Goal: Information Seeking & Learning: Learn about a topic

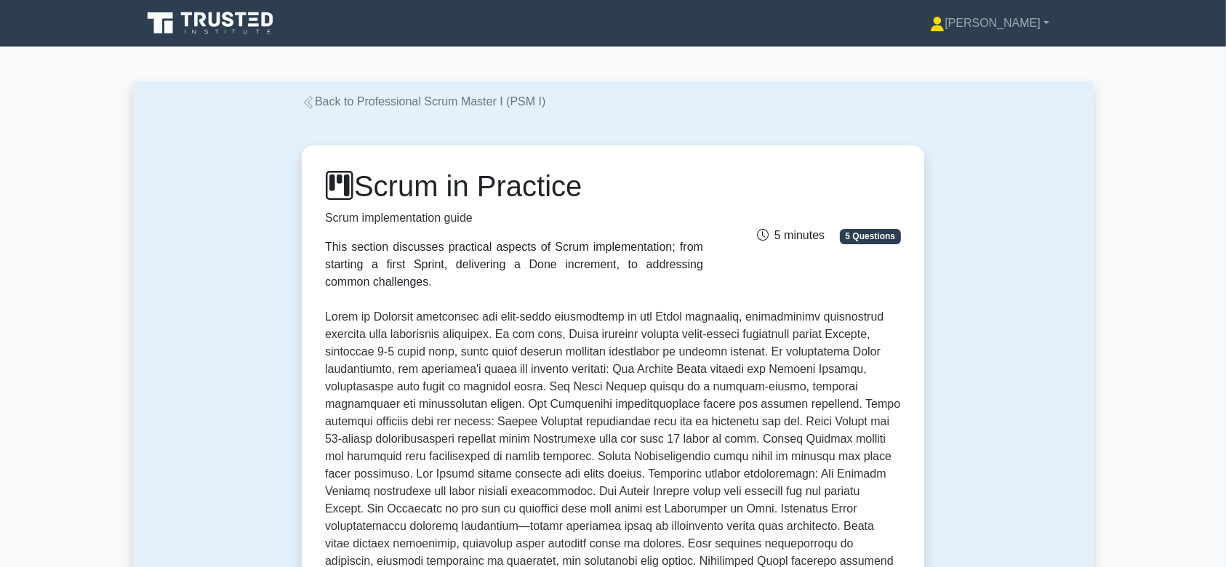
click at [238, 23] on icon at bounding box center [212, 23] width 140 height 28
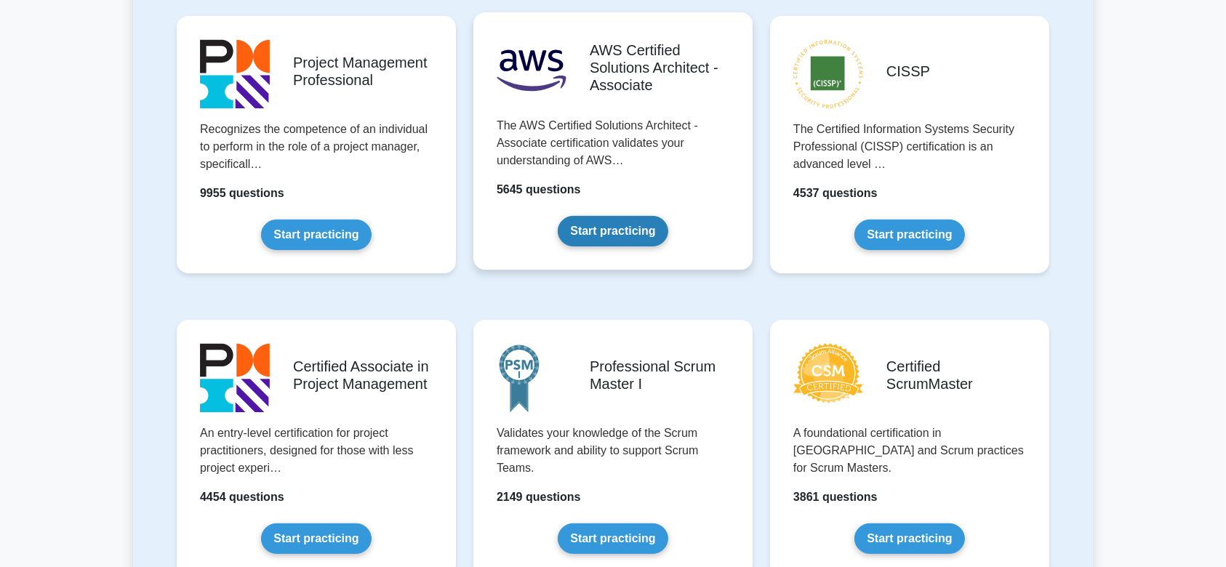
scroll to position [333, 0]
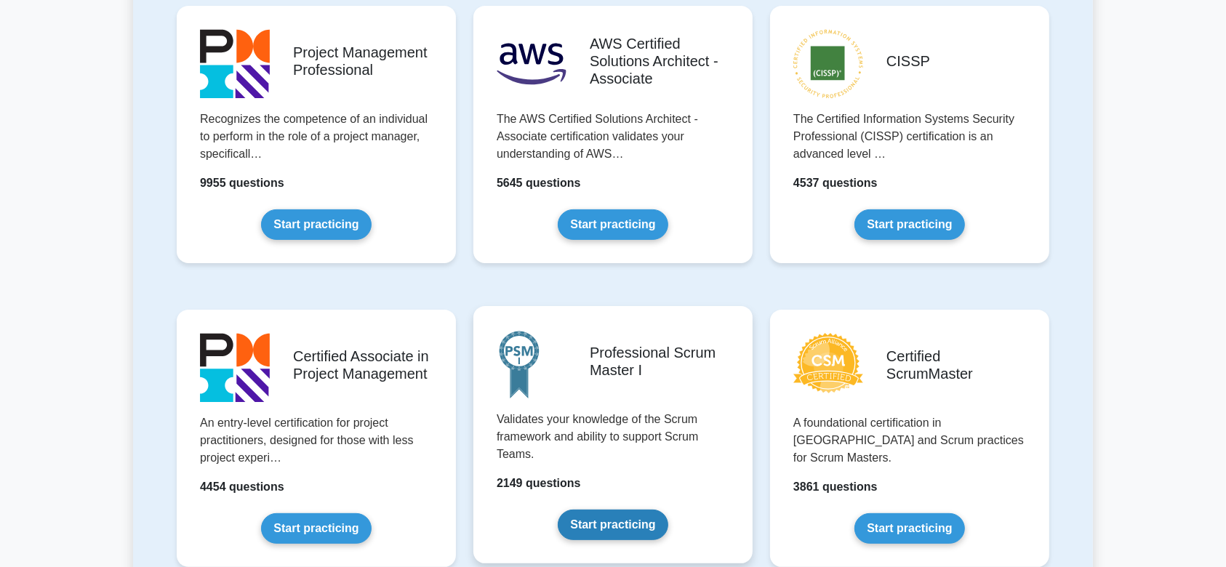
click at [630, 510] on link "Start practicing" at bounding box center [613, 525] width 110 height 31
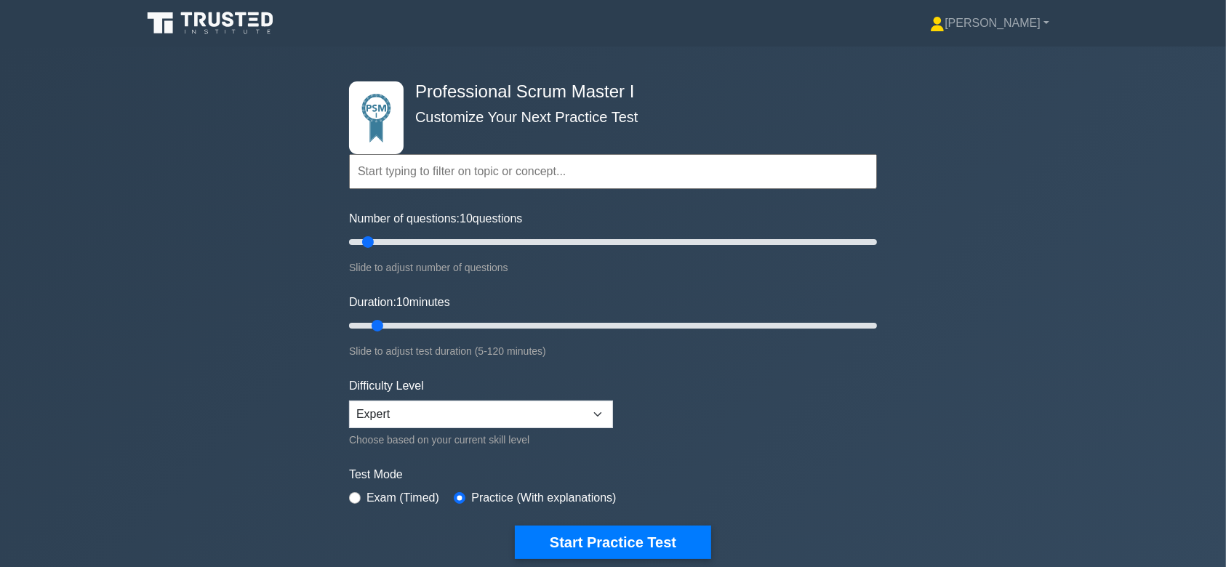
click at [878, 234] on div "Professional Scrum Master I Customize Your Next Practice Test Topics Scrum Fram…" at bounding box center [612, 320] width 545 height 547
click at [871, 241] on div "Professional Scrum Master I Customize Your Next Practice Test Topics Scrum Fram…" at bounding box center [612, 320] width 545 height 547
type input "200"
click at [871, 241] on input "Number of questions: 200 questions" at bounding box center [613, 241] width 528 height 17
type input "120"
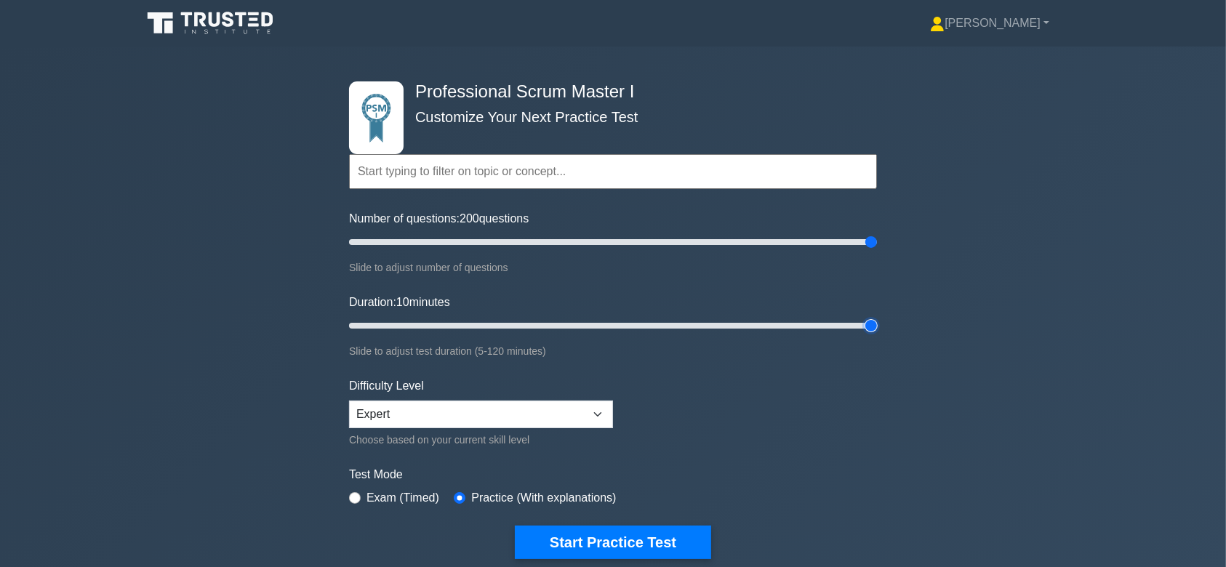
click at [870, 325] on input "Duration: 10 minutes" at bounding box center [613, 325] width 528 height 17
click at [532, 419] on select "Beginner Intermediate Expert" at bounding box center [481, 415] width 264 height 28
click at [349, 401] on select "Beginner Intermediate Expert" at bounding box center [481, 415] width 264 height 28
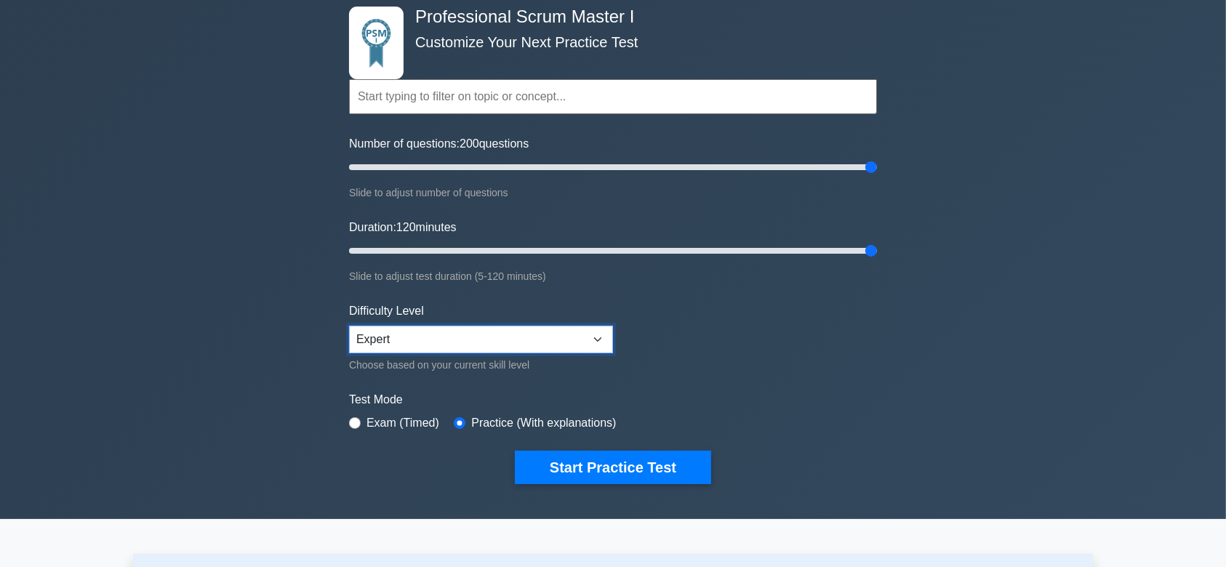
scroll to position [76, 0]
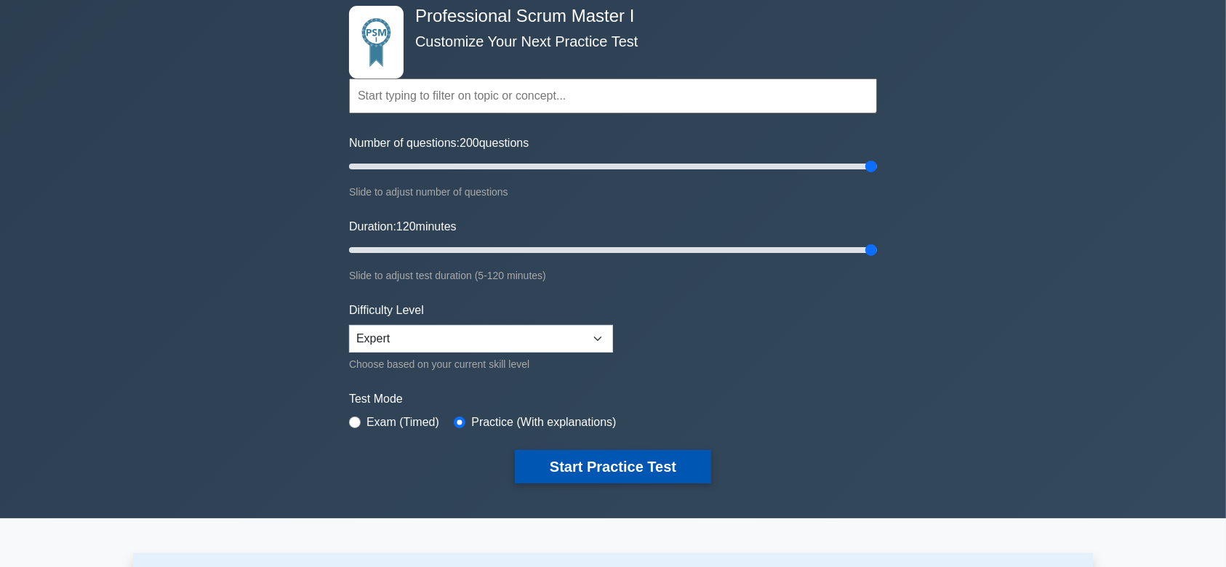
click at [638, 462] on button "Start Practice Test" at bounding box center [613, 466] width 196 height 33
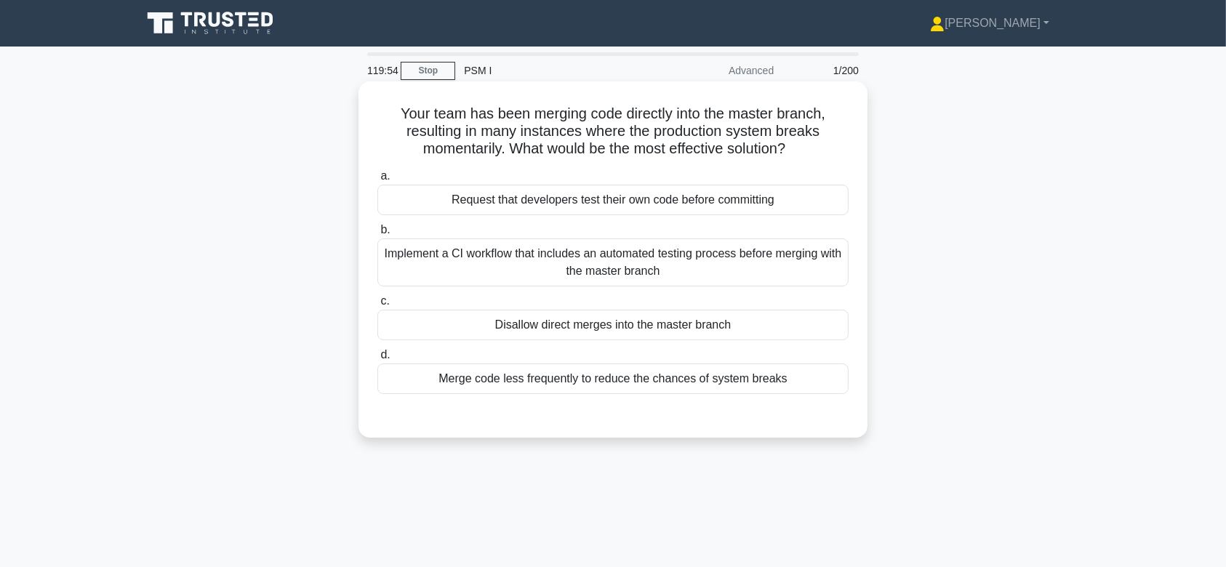
click at [695, 204] on div "Request that developers test their own code before committing" at bounding box center [612, 200] width 471 height 31
click at [377, 181] on input "a. Request that developers test their own code before committing" at bounding box center [377, 176] width 0 height 9
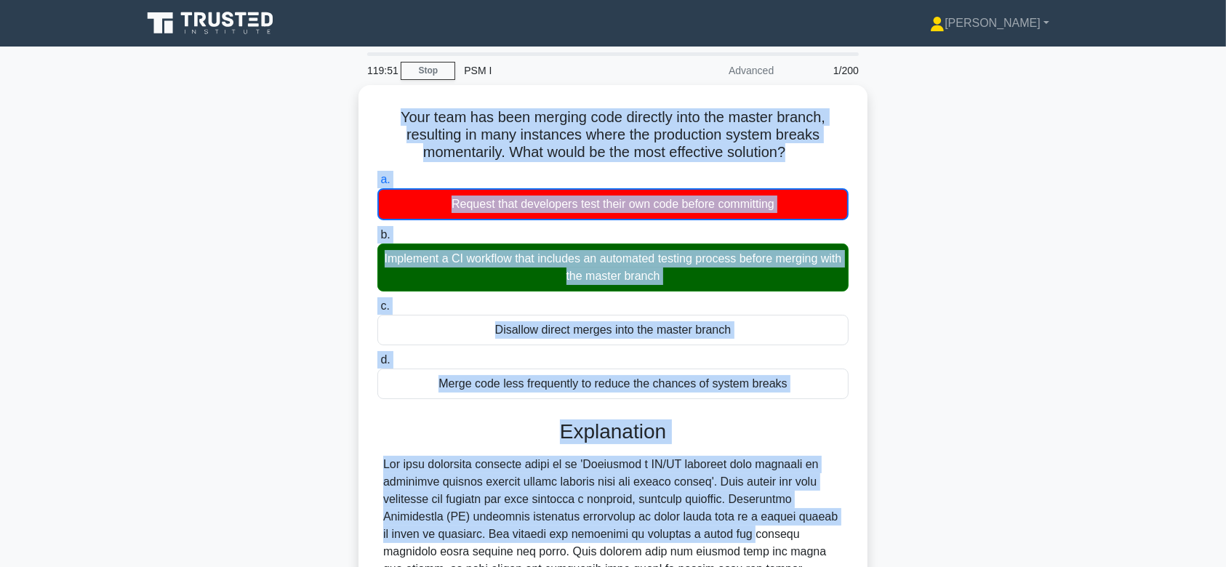
scroll to position [260, 0]
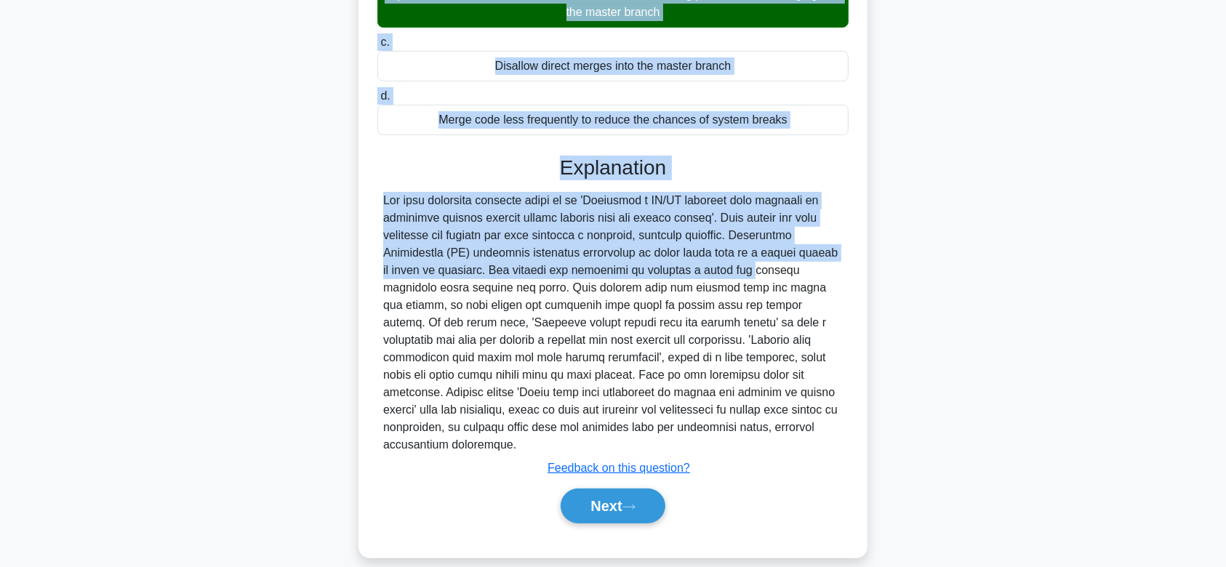
drag, startPoint x: 395, startPoint y: 108, endPoint x: 808, endPoint y: 425, distance: 521.5
click at [808, 425] on div "Your team has been merging code directly into the master branch, resulting in m…" at bounding box center [612, 189] width 497 height 725
copy div "Your team has been merging code directly into the master branch, resulting in m…"
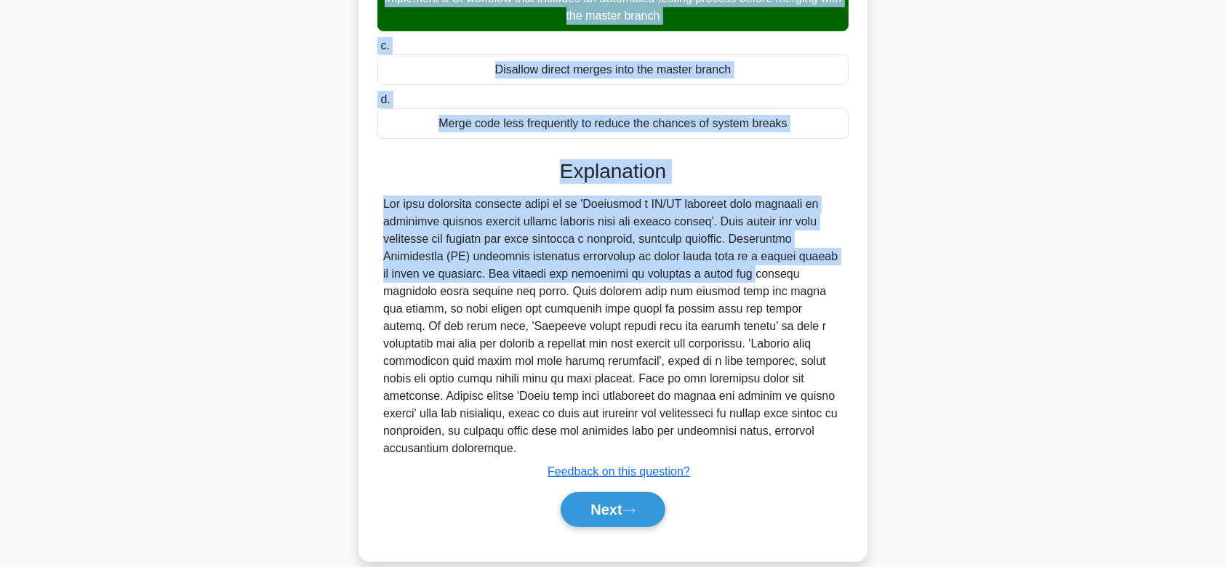
click at [1053, 313] on div "Your team has been merging code directly into the master branch, resulting in m…" at bounding box center [613, 202] width 960 height 754
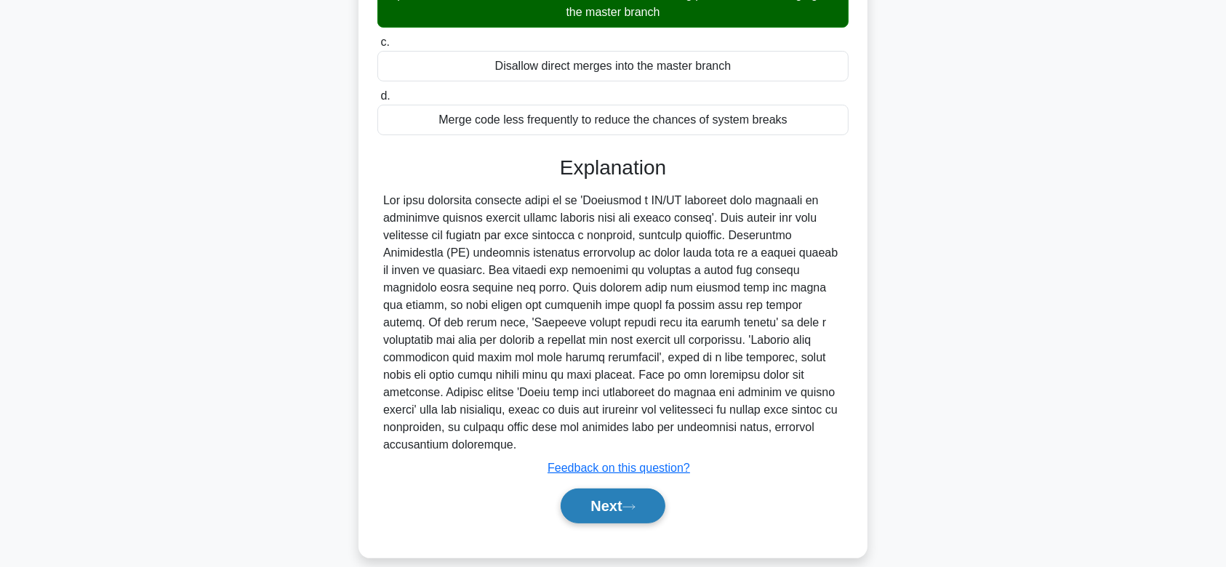
click at [627, 488] on button "Next" at bounding box center [612, 505] width 104 height 35
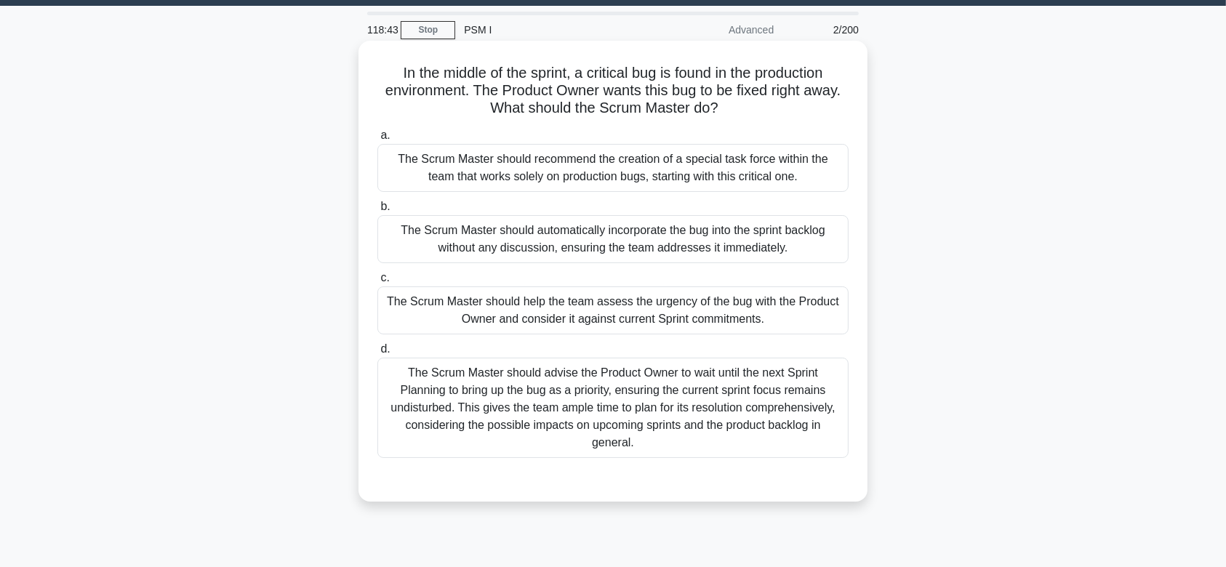
scroll to position [39, 0]
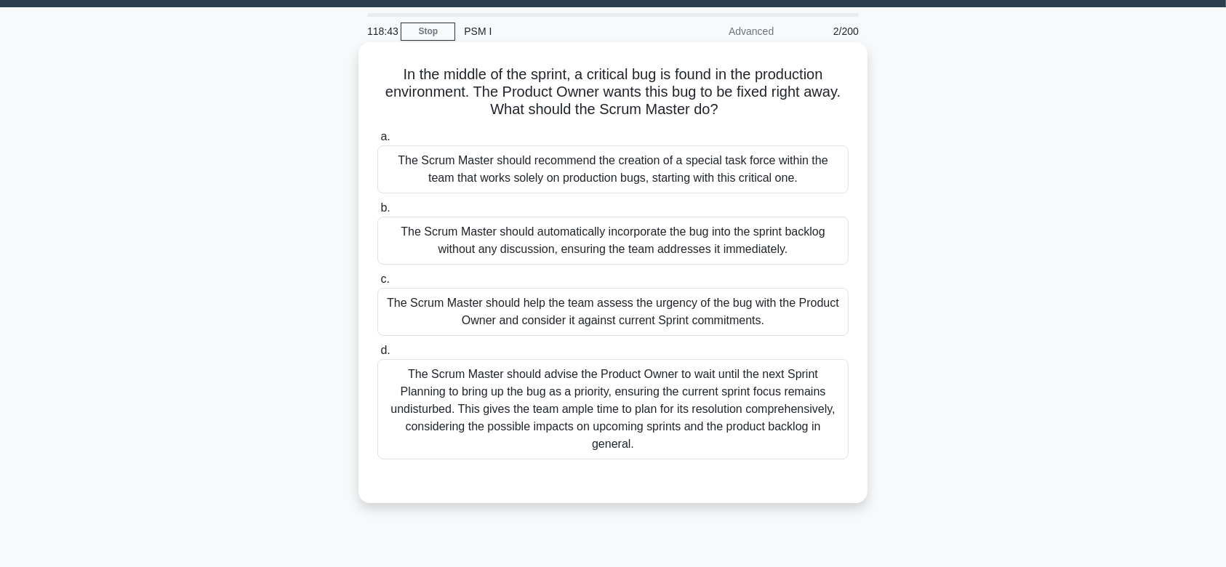
click at [662, 154] on div "The Scrum Master should recommend the creation of a special task force within t…" at bounding box center [612, 169] width 471 height 48
click at [377, 142] on input "a. The Scrum Master should recommend the creation of a special task force withi…" at bounding box center [377, 136] width 0 height 9
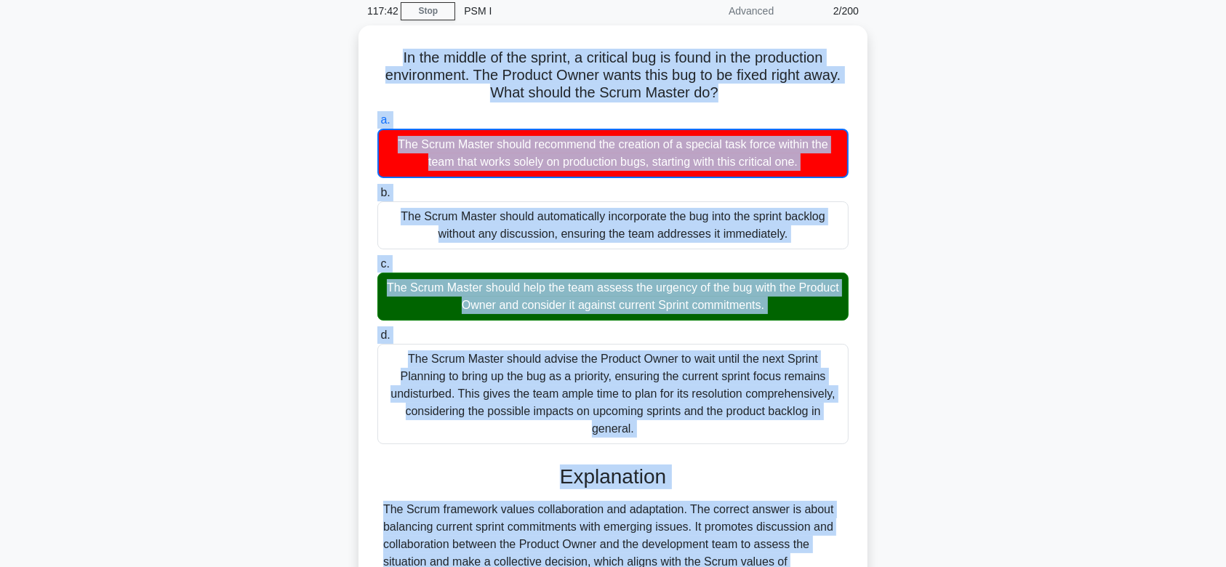
scroll to position [225, 0]
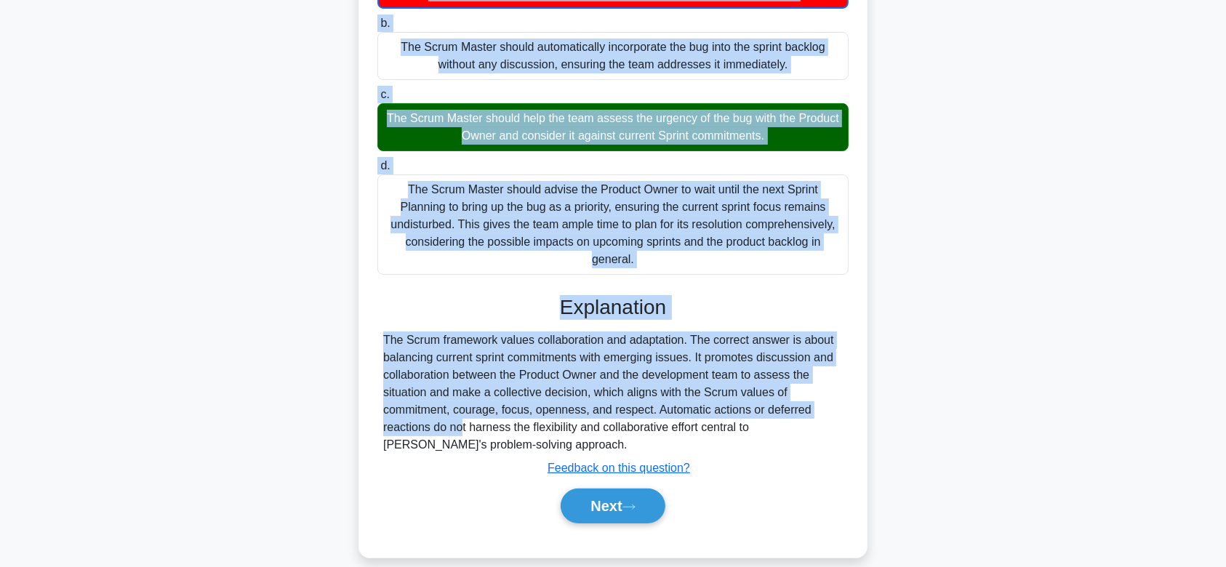
drag, startPoint x: 386, startPoint y: 69, endPoint x: 800, endPoint y: 425, distance: 545.9
click at [800, 425] on div "In the middle of the sprint, a critical bug is found in the production environm…" at bounding box center [612, 207] width 497 height 690
copy div "In the middle of the sprint, a critical bug is found in the production environm…"
click at [605, 495] on button "Next" at bounding box center [612, 505] width 104 height 35
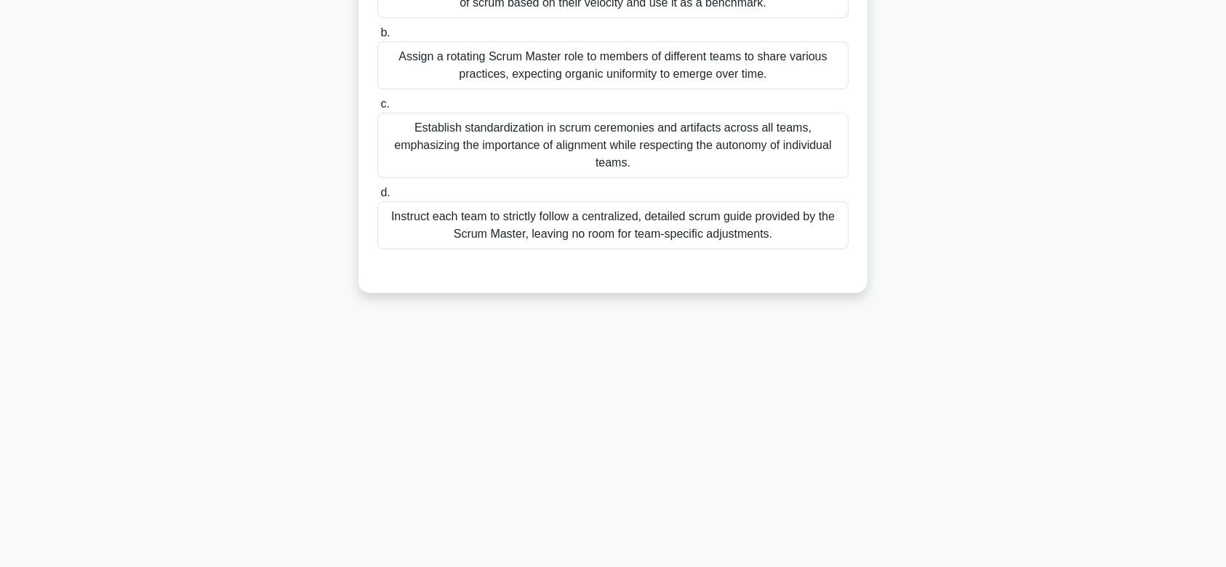
scroll to position [0, 0]
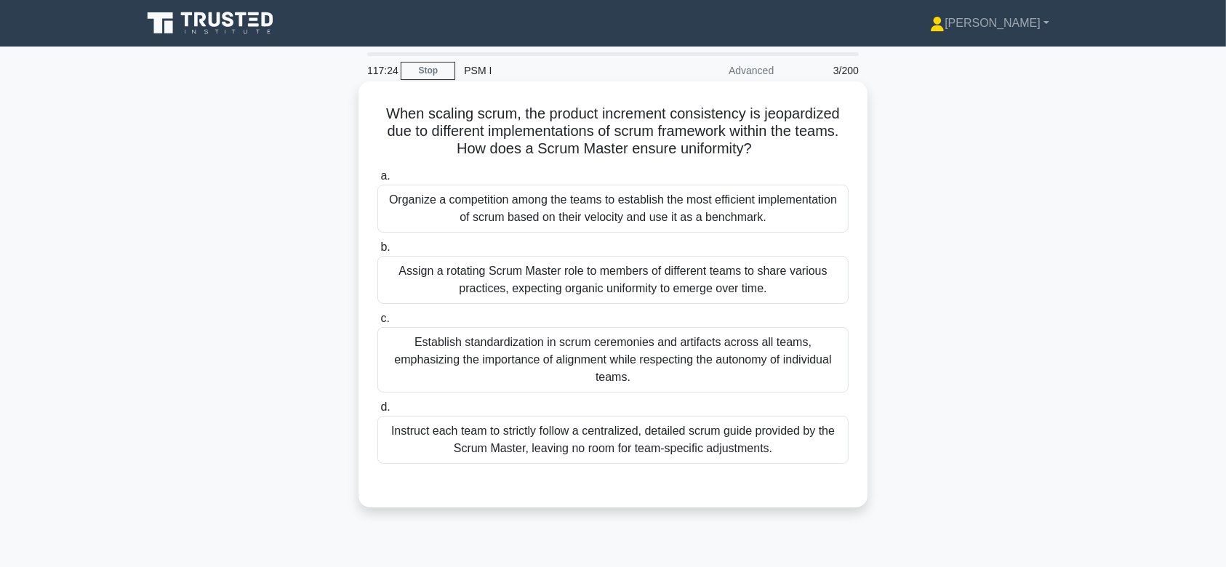
click at [581, 202] on div "Organize a competition among the teams to establish the most efficient implemen…" at bounding box center [612, 209] width 471 height 48
click at [377, 181] on input "a. Organize a competition among the teams to establish the most efficient imple…" at bounding box center [377, 176] width 0 height 9
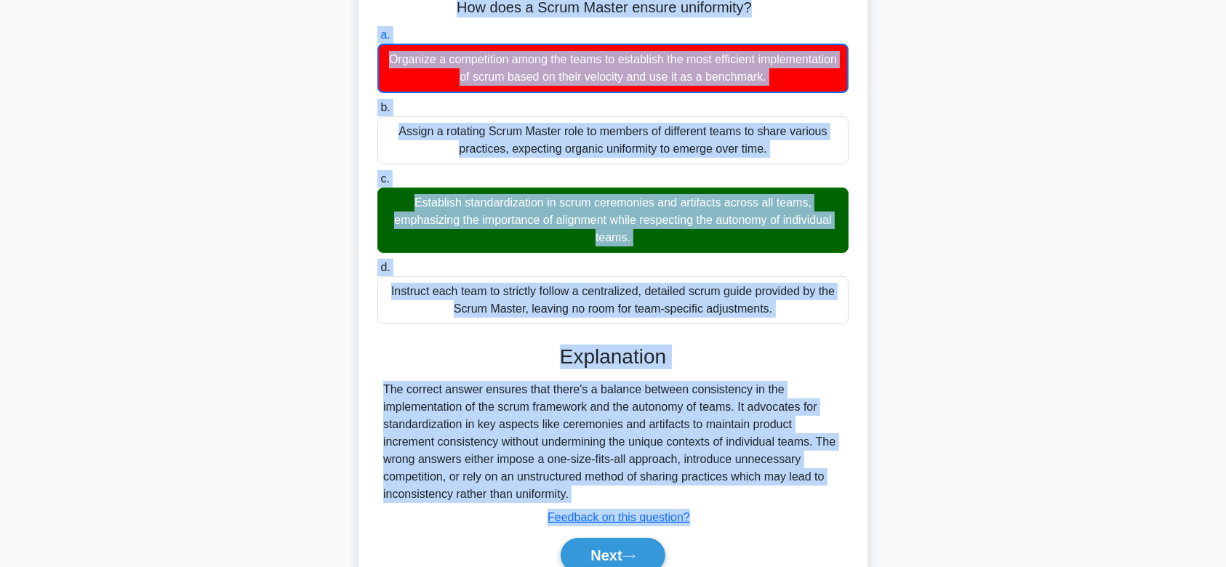
scroll to position [218, 0]
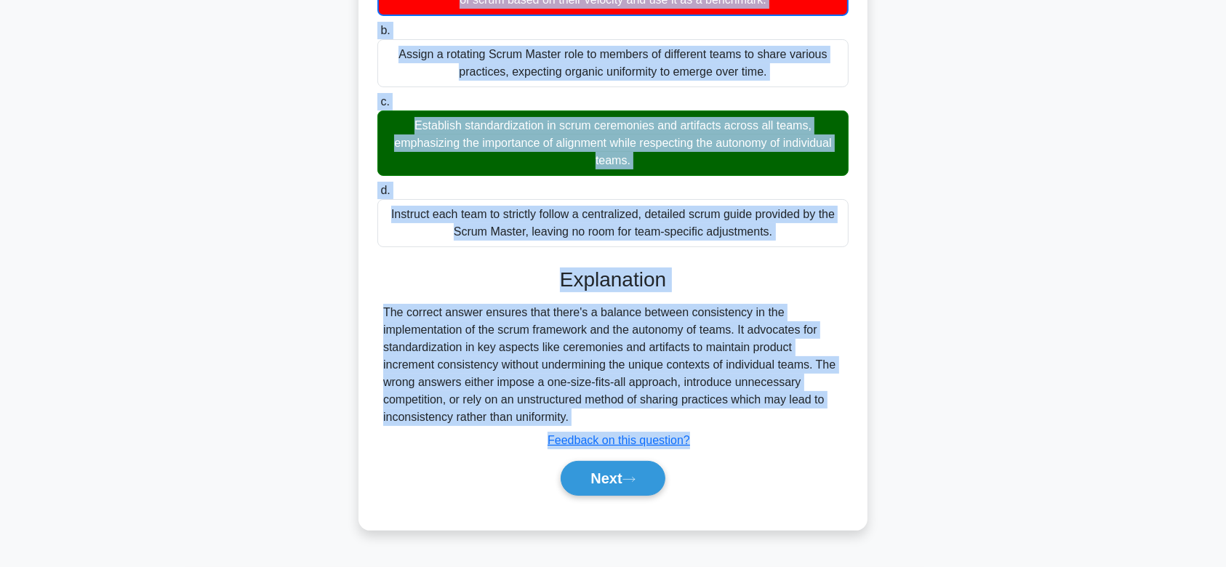
drag, startPoint x: 378, startPoint y: 113, endPoint x: 717, endPoint y: 411, distance: 450.7
click at [717, 411] on div "When scaling scrum, the product increment consistency is jeopardized due to dif…" at bounding box center [612, 196] width 497 height 655
copy div "When scaling scrum, the product increment consistency is jeopardized due to dif…"
click at [633, 486] on button "Next" at bounding box center [612, 478] width 104 height 35
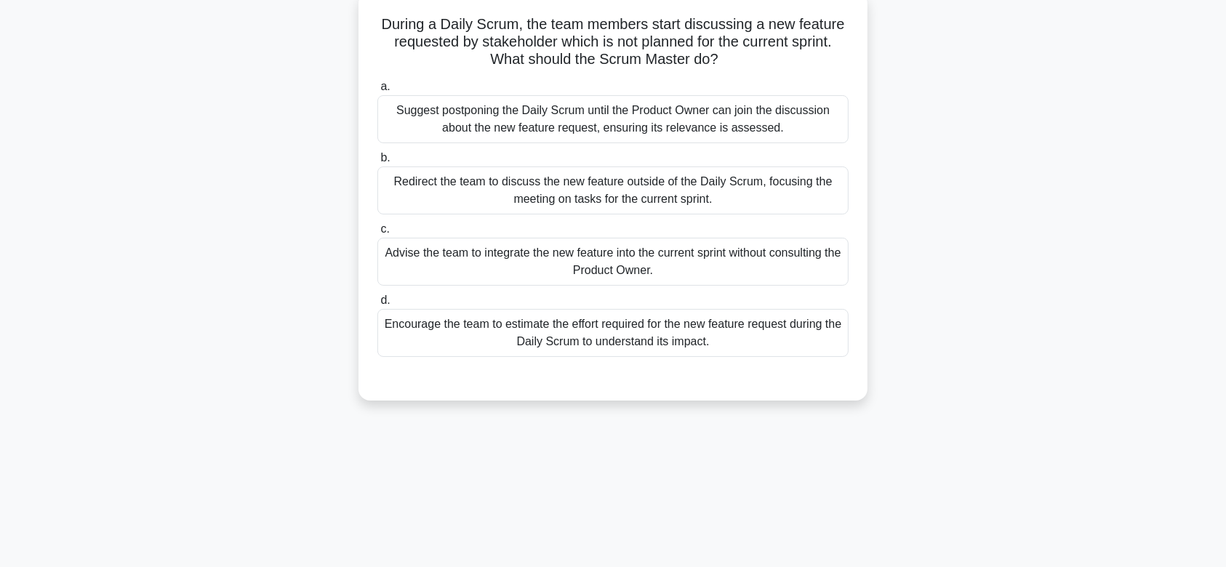
scroll to position [92, 0]
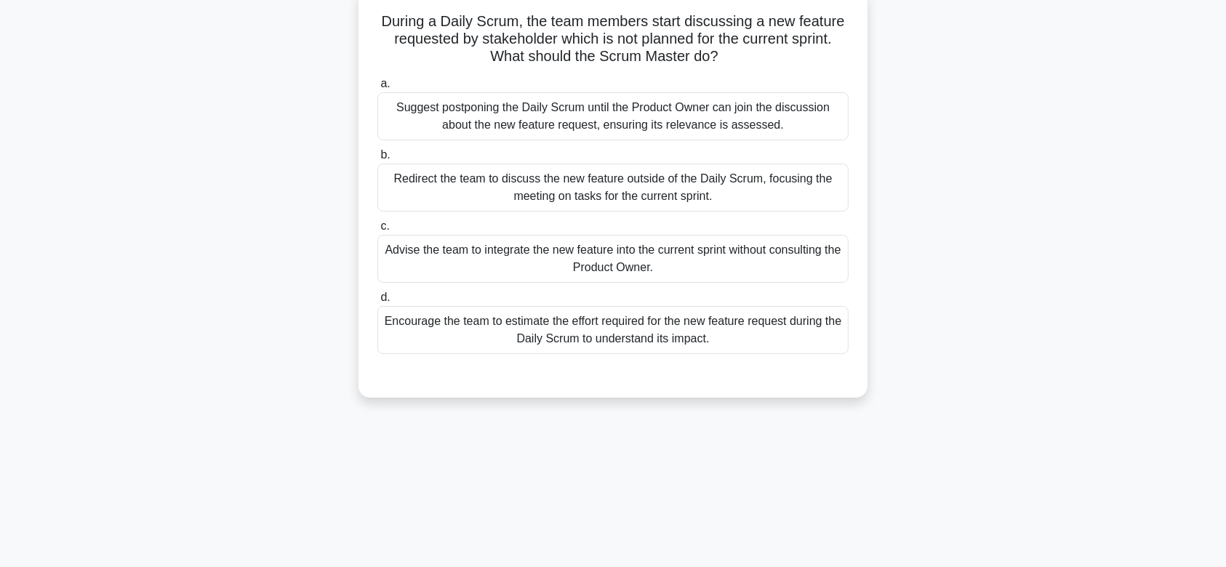
click at [693, 178] on div "Redirect the team to discuss the new feature outside of the Daily Scrum, focusi…" at bounding box center [612, 188] width 471 height 48
click at [377, 160] on input "b. Redirect the team to discuss the new feature outside of the Daily Scrum, foc…" at bounding box center [377, 154] width 0 height 9
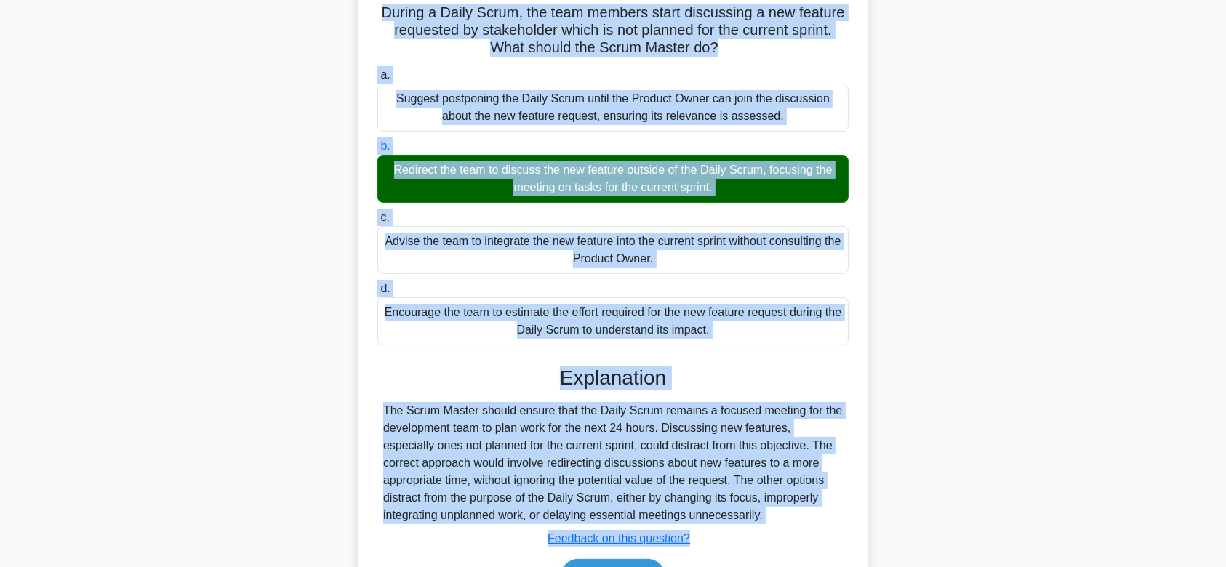
scroll to position [218, 0]
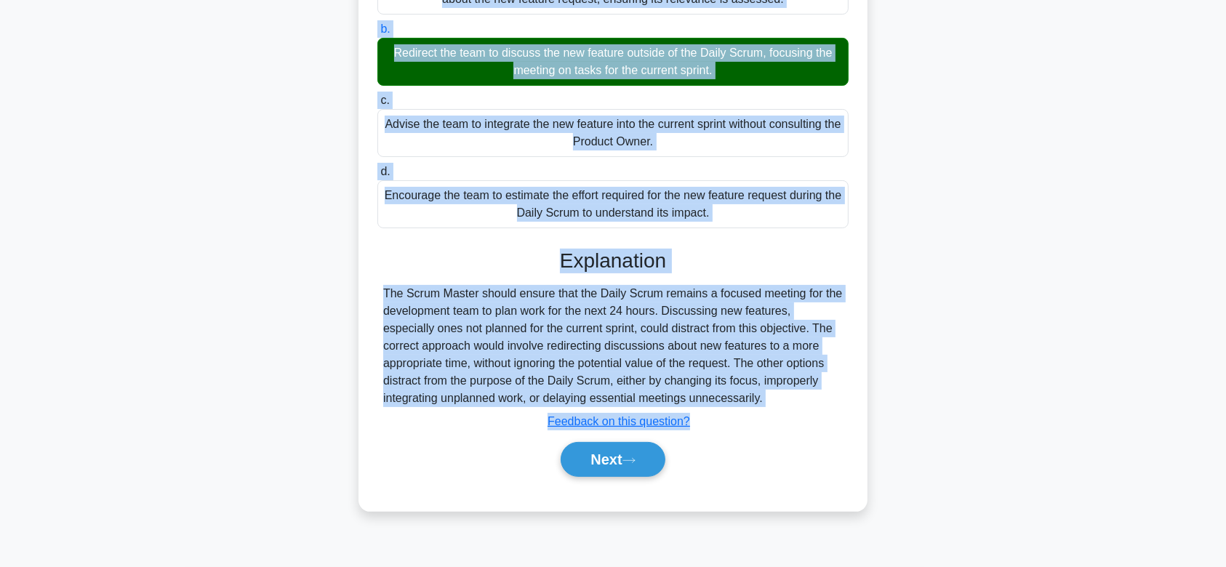
drag, startPoint x: 375, startPoint y: 108, endPoint x: 805, endPoint y: 411, distance: 525.8
click at [805, 411] on div "During a Daily Scrum, the team members start discussing a new feature requested…" at bounding box center [612, 187] width 497 height 636
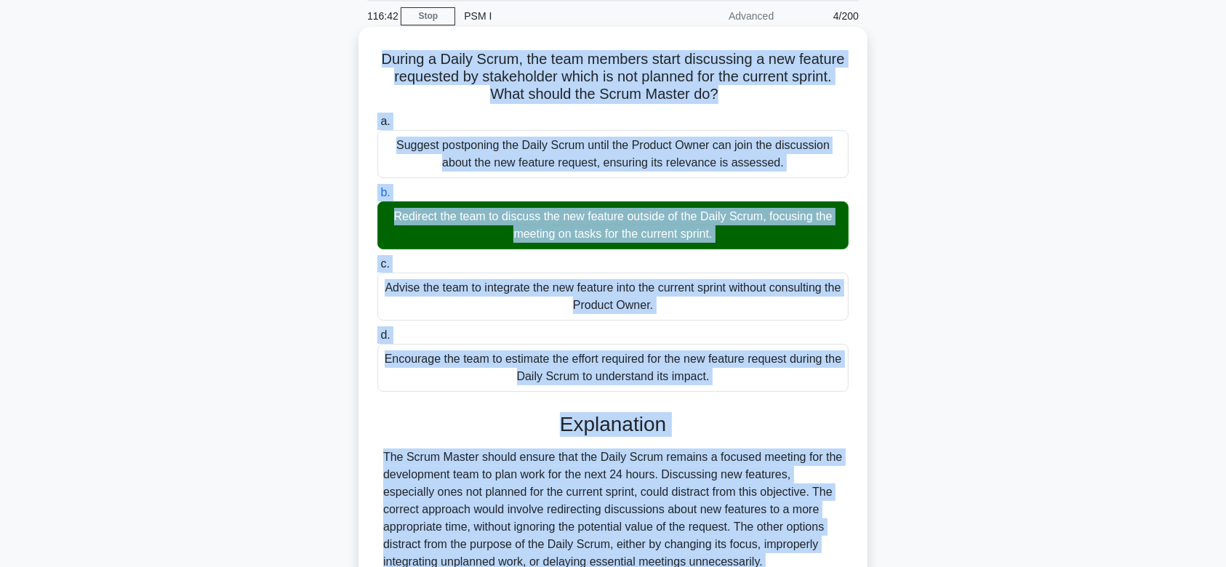
scroll to position [40, 0]
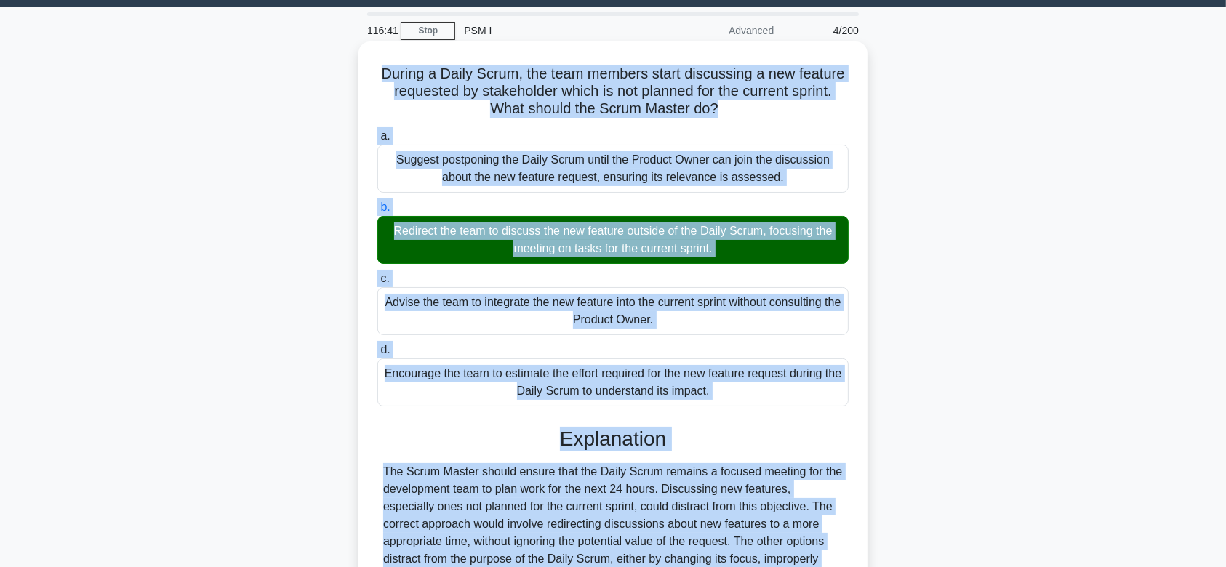
copy div "During a Daily Scrum, the team members start discussing a new feature requested…"
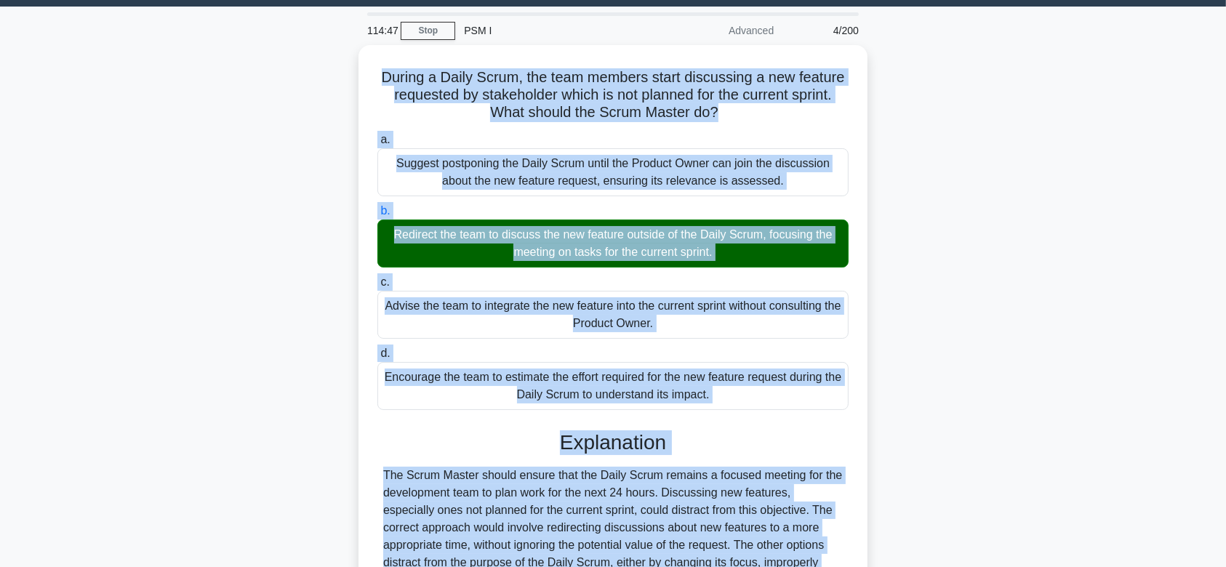
click at [87, 412] on main "114:47 Stop PSM I Advanced 4/200 During a Daily Scrum, the team members start d…" at bounding box center [613, 376] width 1226 height 739
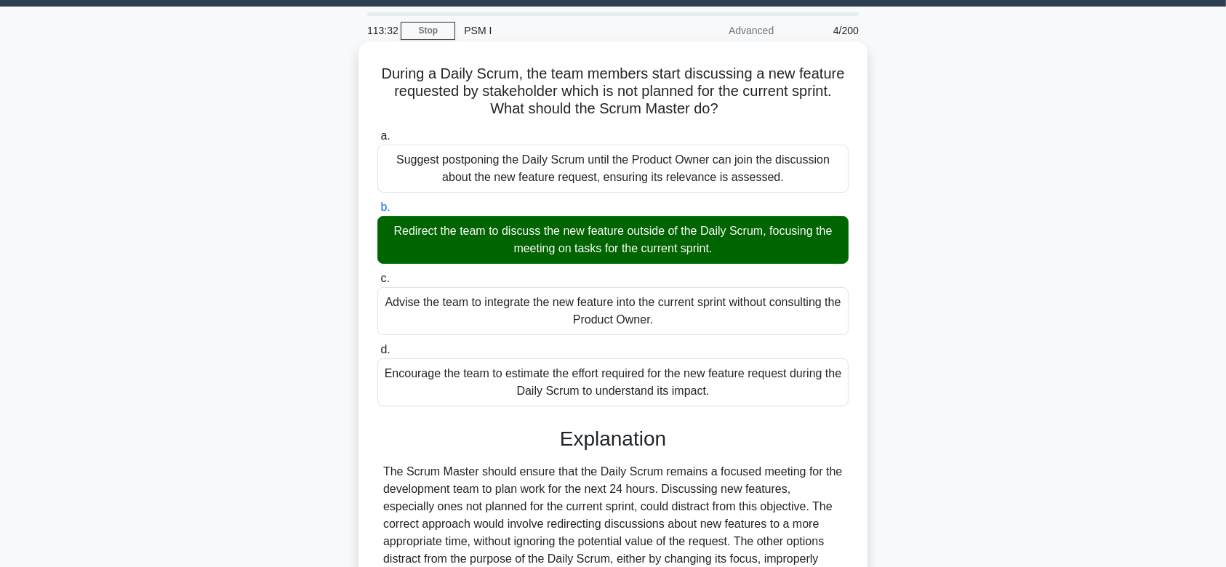
scroll to position [218, 0]
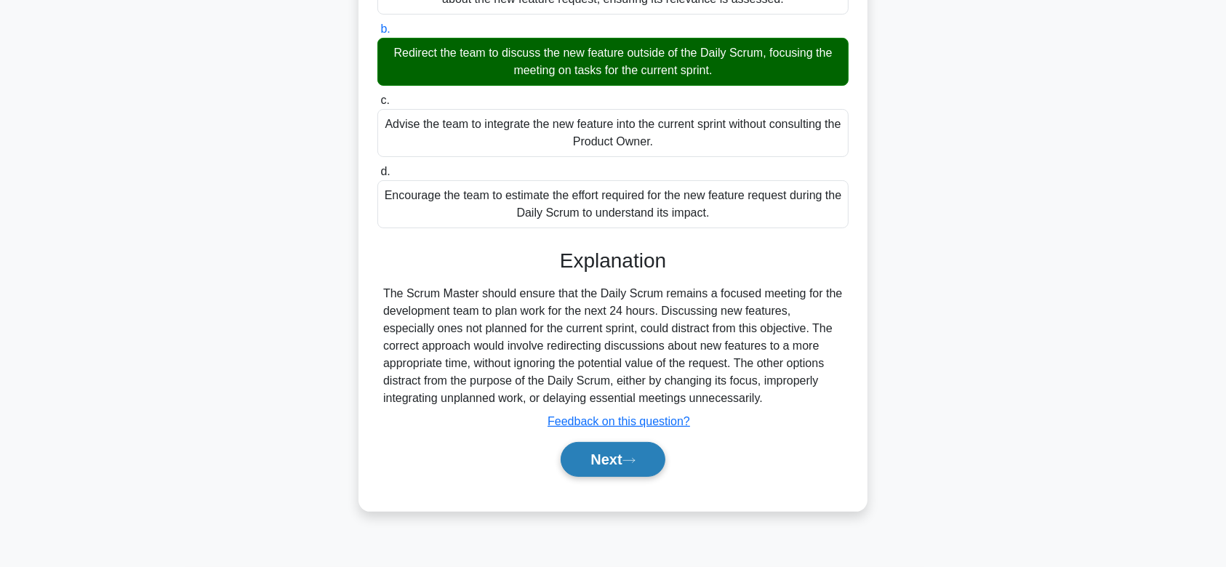
click at [632, 450] on button "Next" at bounding box center [612, 459] width 104 height 35
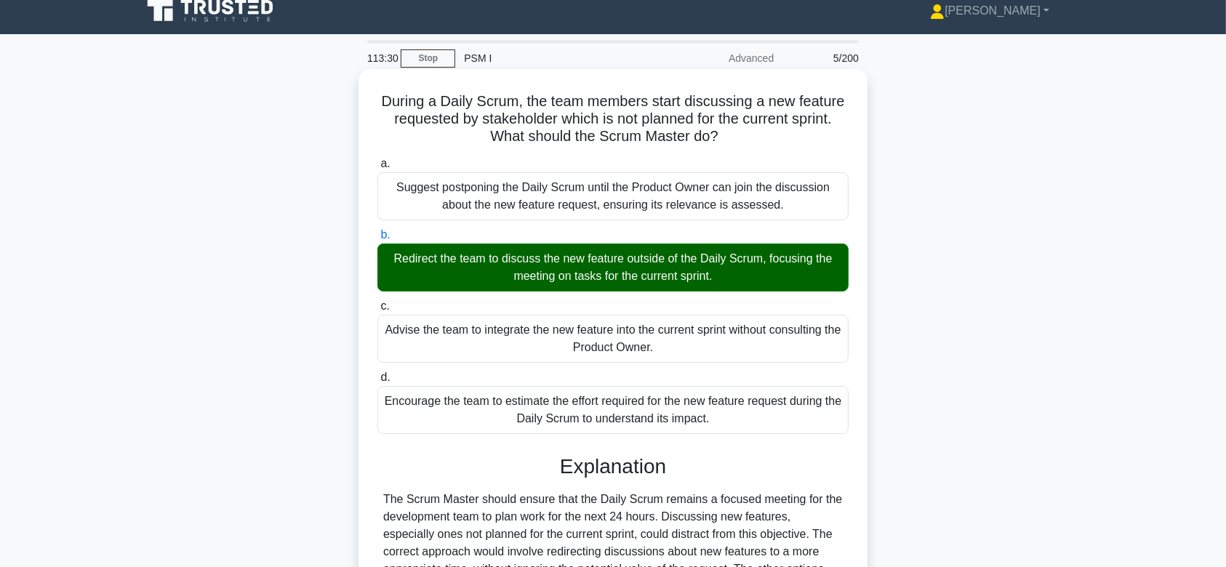
scroll to position [0, 0]
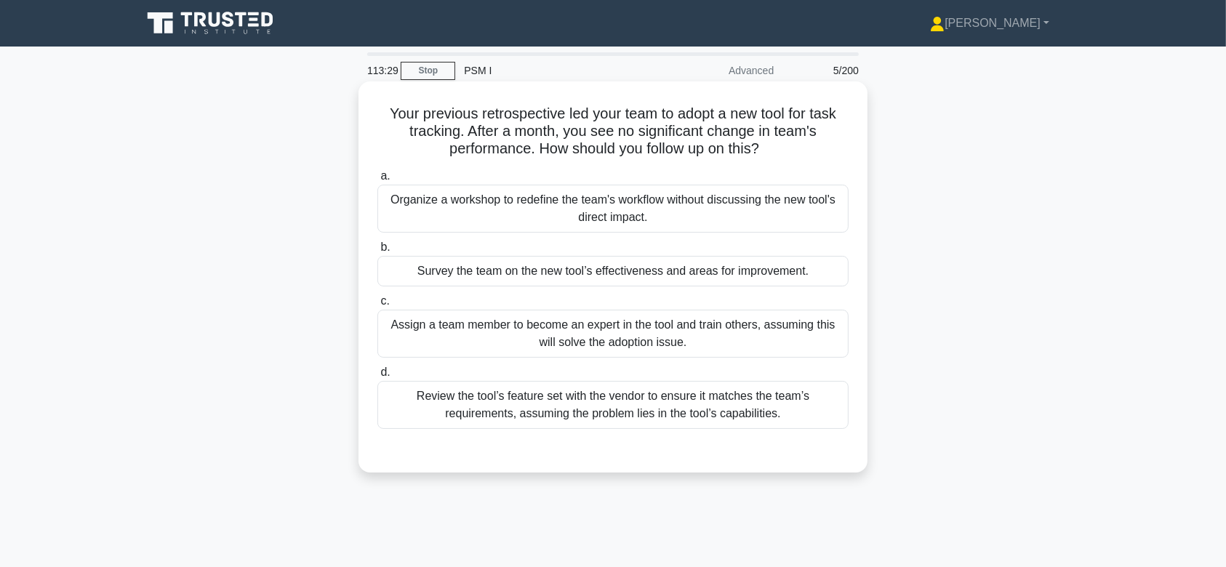
click at [573, 210] on div "Organize a workshop to redefine the team's workflow without discussing the new …" at bounding box center [612, 209] width 471 height 48
click at [377, 181] on input "a. Organize a workshop to redefine the team's workflow without discussing the n…" at bounding box center [377, 176] width 0 height 9
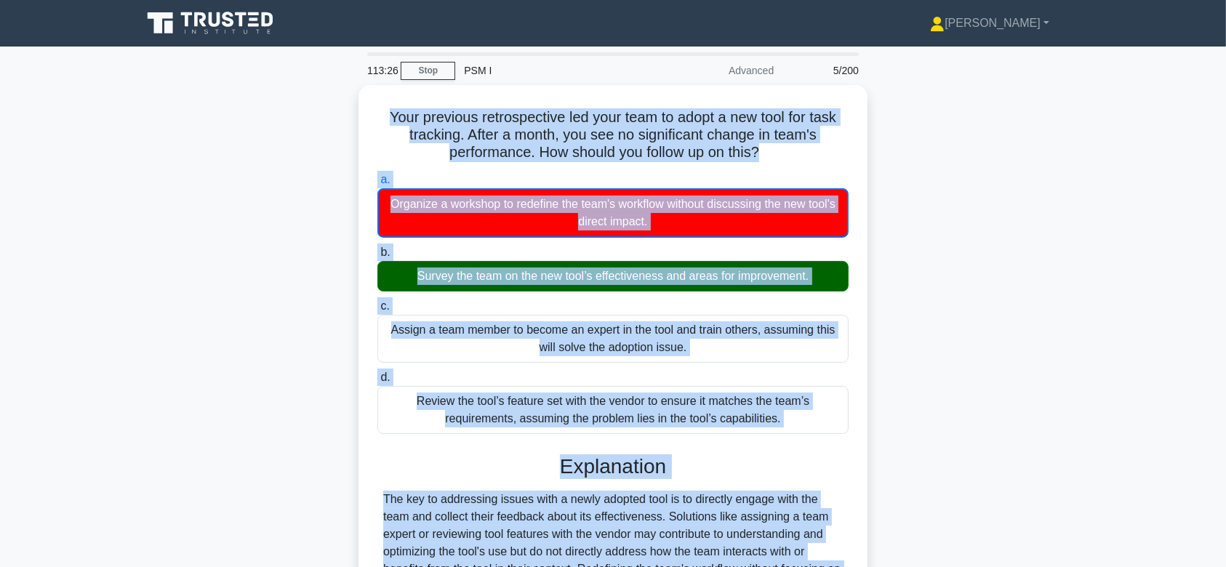
scroll to position [218, 0]
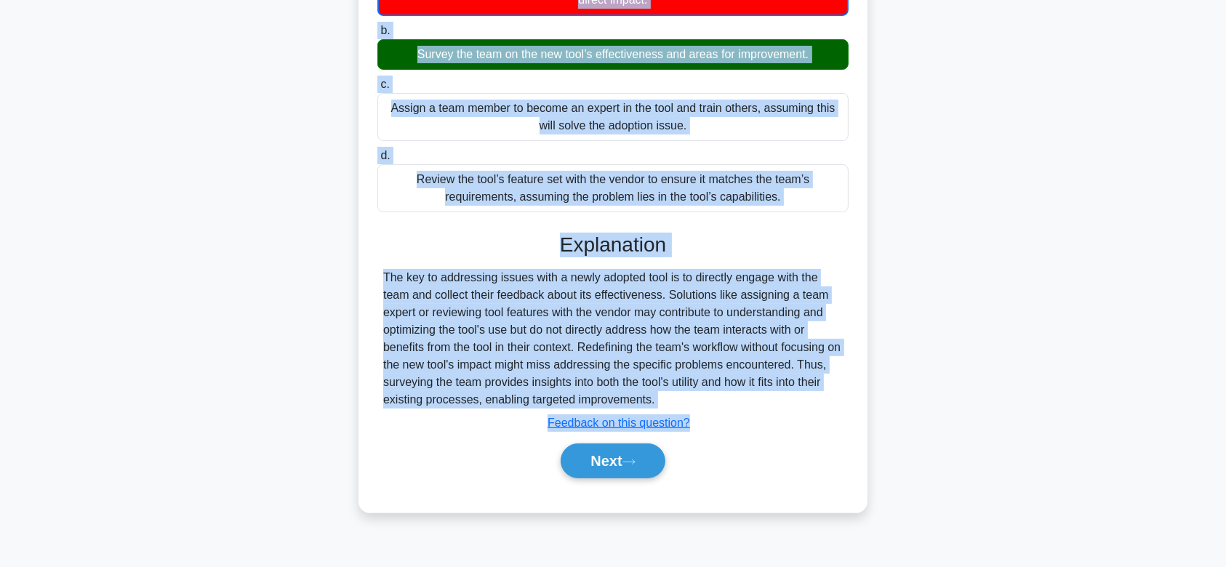
drag, startPoint x: 384, startPoint y: 108, endPoint x: 698, endPoint y: 395, distance: 426.0
click at [698, 395] on div "Your previous retrospective led your team to adopt a new tool for task tracking…" at bounding box center [612, 188] width 497 height 638
copy div "Your previous retrospective led your team to adopt a new tool for task tracking…"
click at [640, 473] on button "Next" at bounding box center [612, 460] width 104 height 35
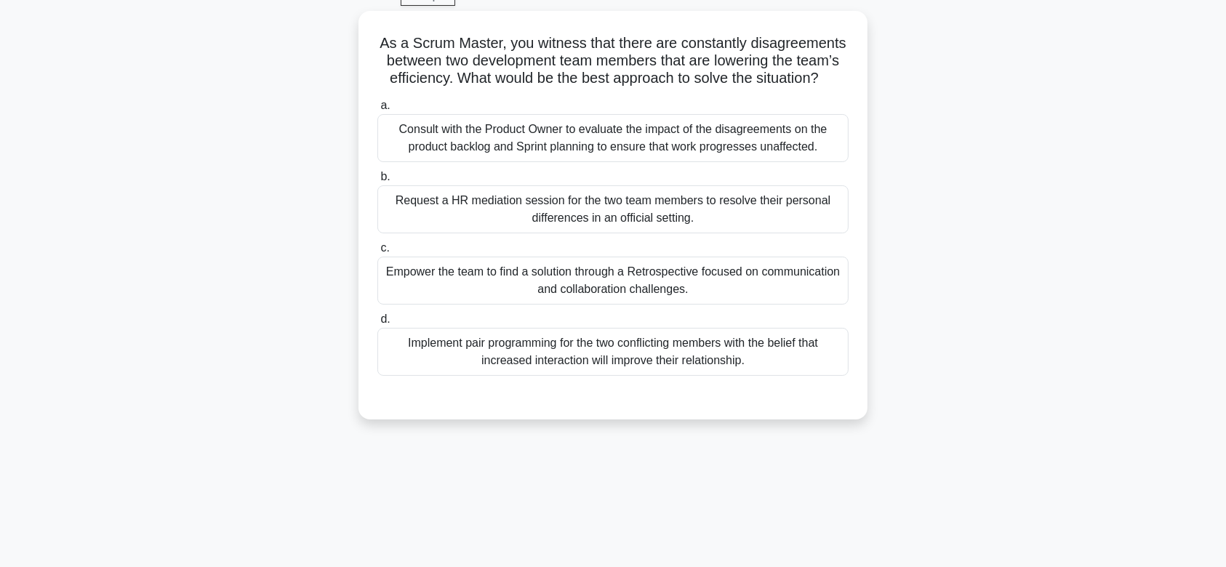
scroll to position [0, 0]
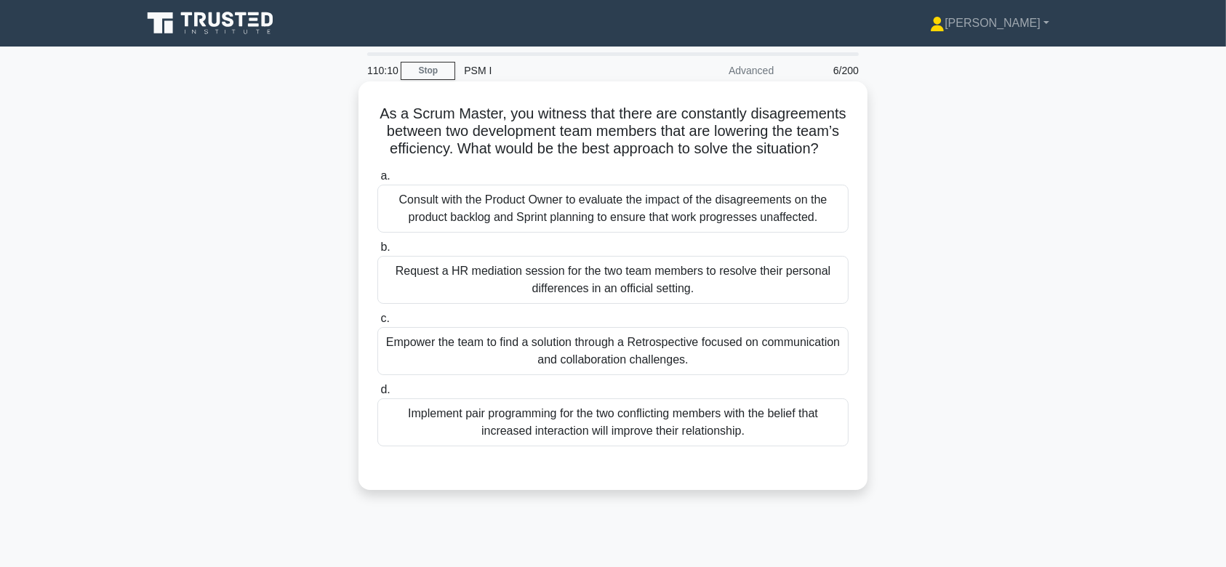
click at [610, 284] on div "Request a HR mediation session for the two team members to resolve their person…" at bounding box center [612, 280] width 471 height 48
click at [377, 252] on input "b. Request a HR mediation session for the two team members to resolve their per…" at bounding box center [377, 247] width 0 height 9
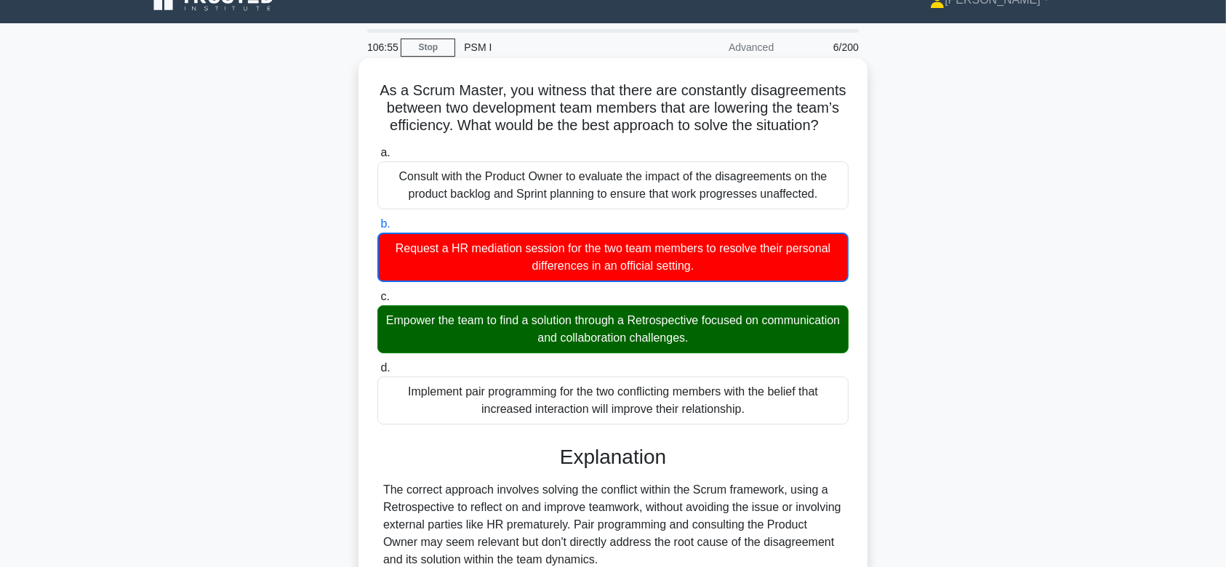
scroll to position [23, 0]
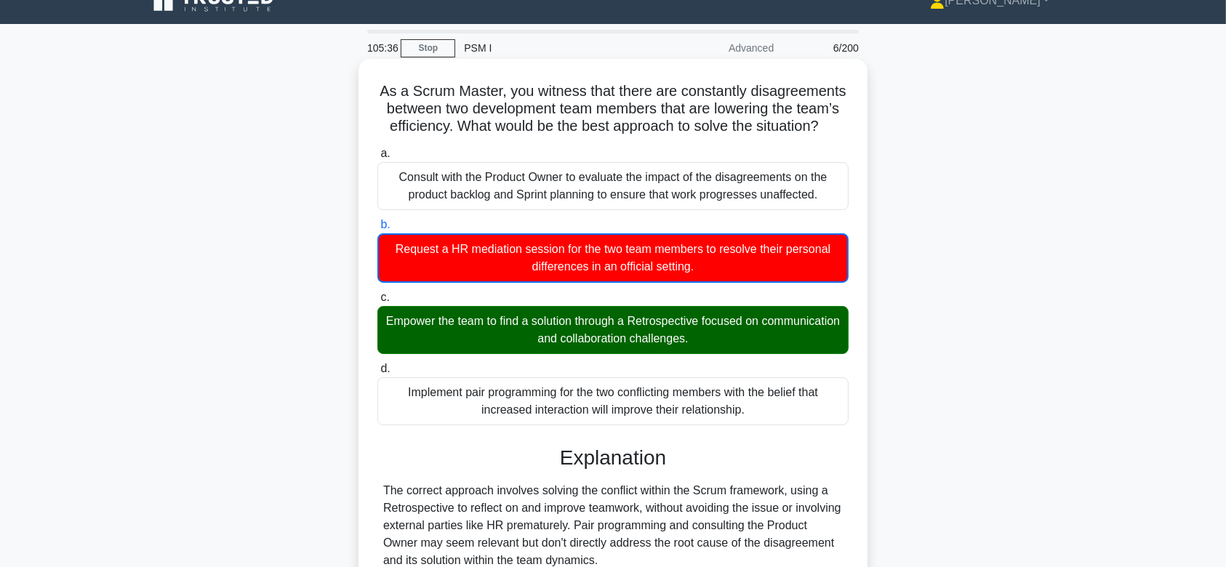
click at [828, 433] on div "a. Consult with the Product Owner to evaluate the impact of the disagreements o…" at bounding box center [613, 399] width 474 height 515
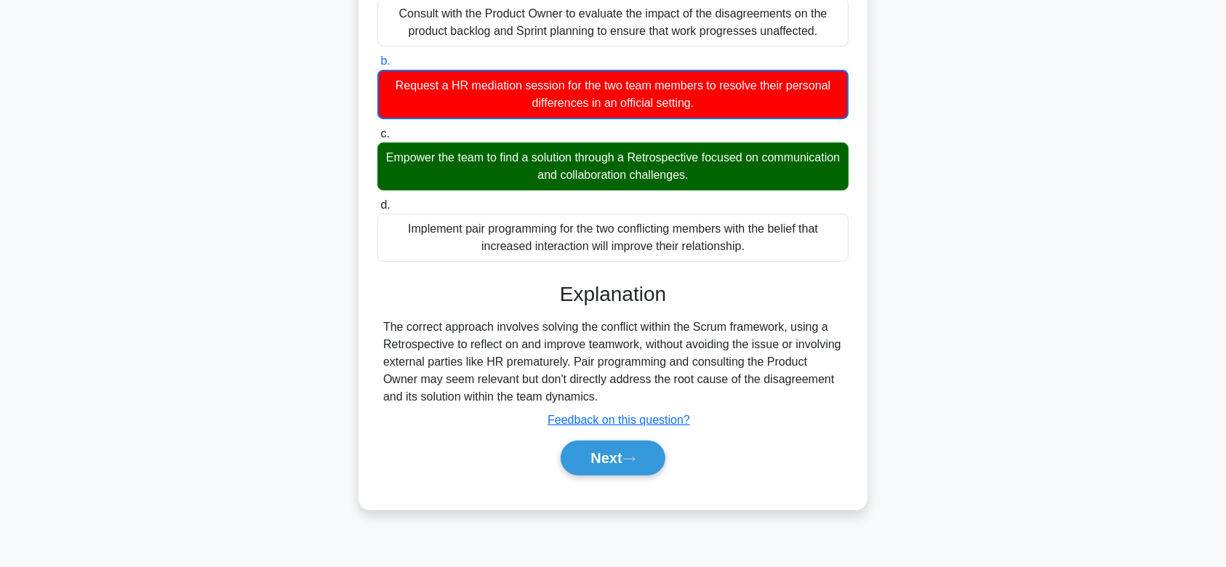
scroll to position [218, 0]
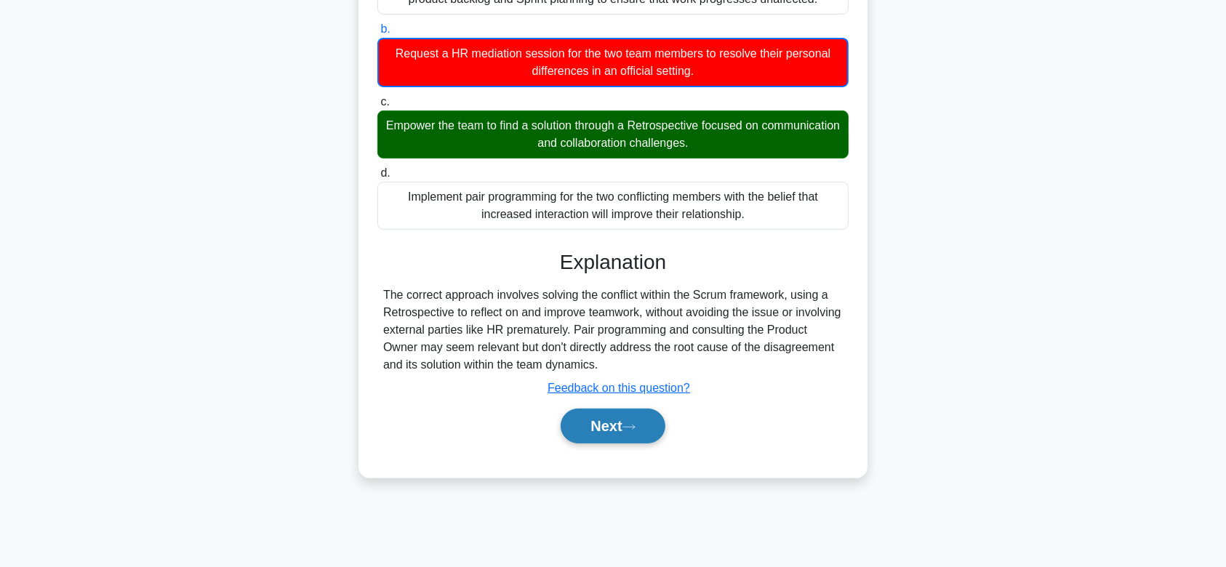
click at [626, 417] on button "Next" at bounding box center [612, 426] width 104 height 35
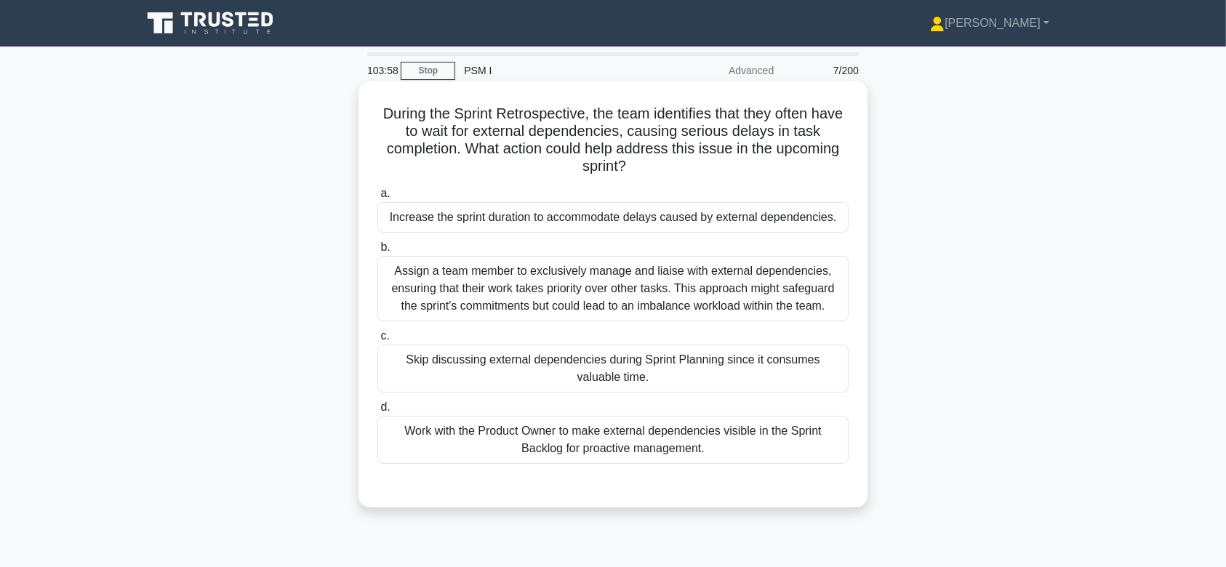
scroll to position [0, 0]
click at [629, 299] on div "Assign a team member to exclusively manage and liaise with external dependencie…" at bounding box center [612, 288] width 471 height 65
click at [377, 252] on input "b. Assign a team member to exclusively manage and liaise with external dependen…" at bounding box center [377, 247] width 0 height 9
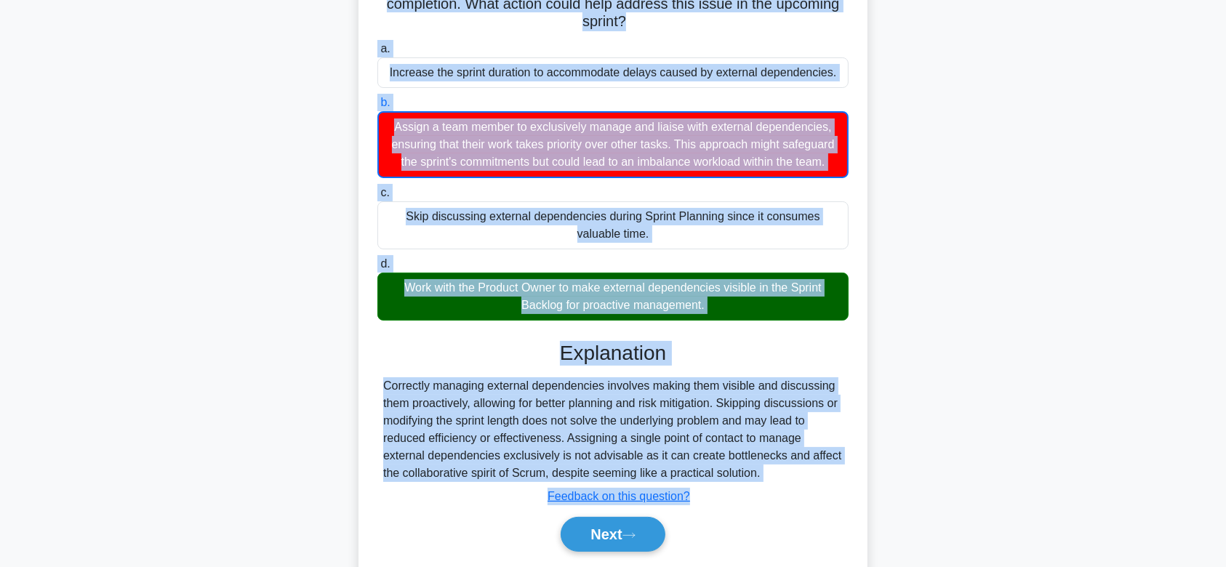
scroll to position [197, 0]
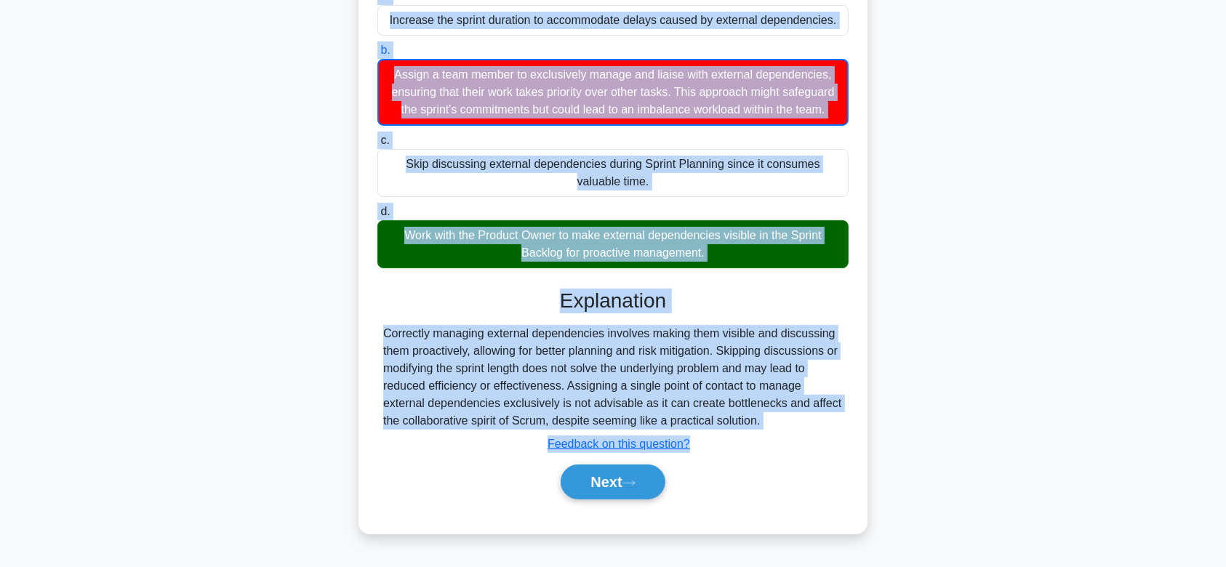
drag, startPoint x: 391, startPoint y: 104, endPoint x: 800, endPoint y: 440, distance: 528.9
click at [800, 440] on div "During the Sprint Retrospective, the team identifies that they often have to wa…" at bounding box center [612, 209] width 497 height 638
copy div "During the Sprint Retrospective, the team identifies that they often have to wa…"
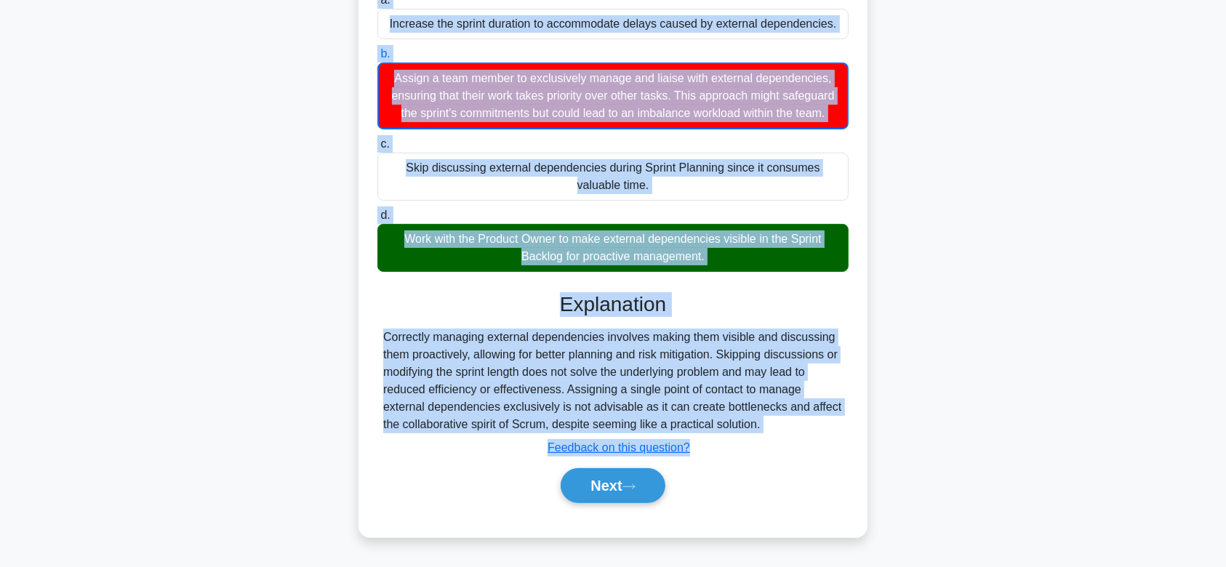
scroll to position [0, 0]
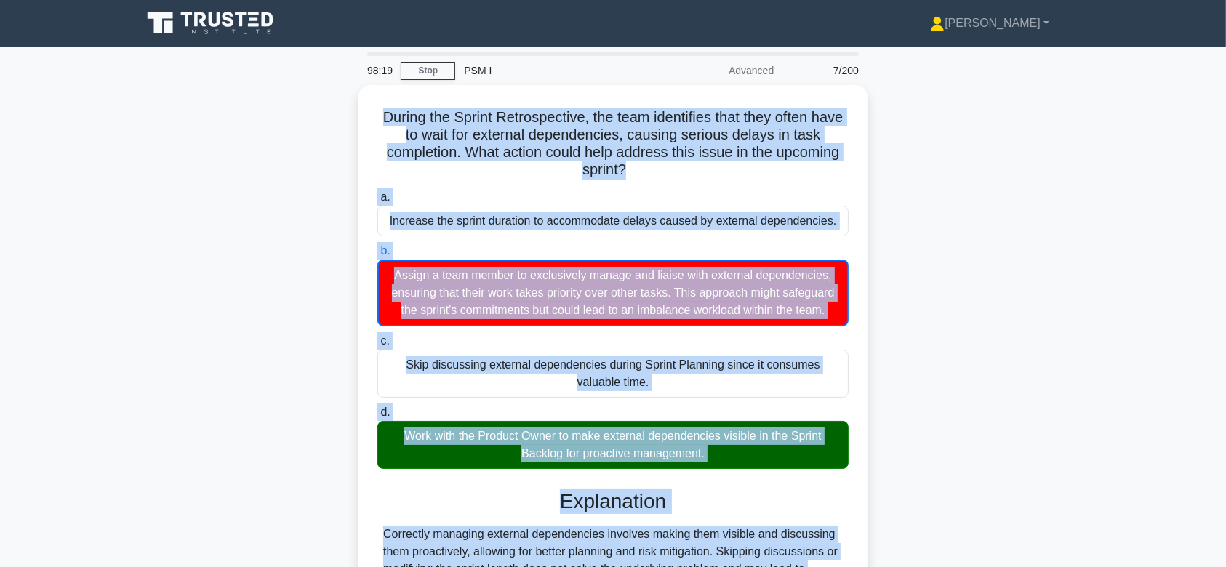
click at [195, 21] on icon at bounding box center [201, 19] width 12 height 15
